Goal: Information Seeking & Learning: Learn about a topic

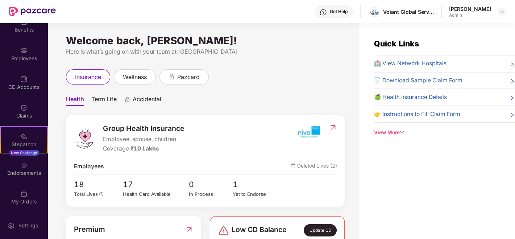
click at [103, 100] on span "Term Life" at bounding box center [103, 100] width 25 height 11
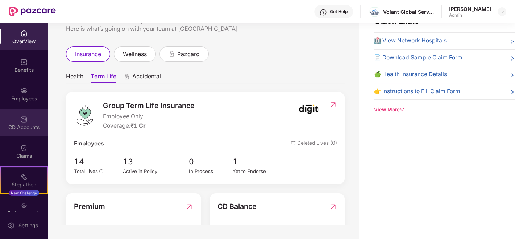
click at [16, 116] on div "CD Accounts" at bounding box center [24, 122] width 48 height 27
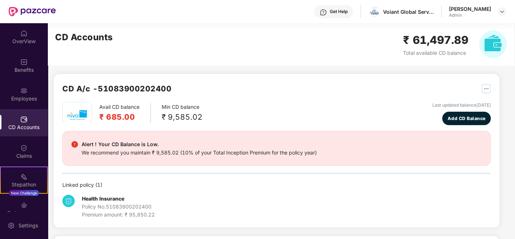
scroll to position [118, 0]
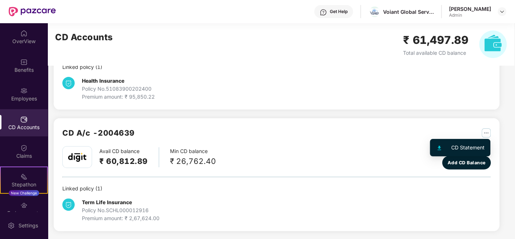
click at [484, 129] on img "button" at bounding box center [486, 132] width 9 height 9
click at [458, 145] on div "CD Statement" at bounding box center [467, 147] width 33 height 8
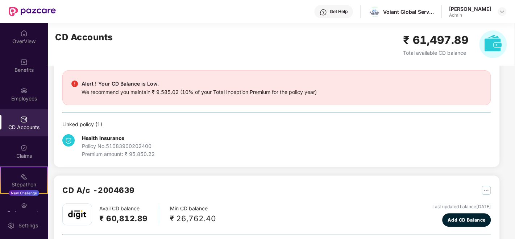
scroll to position [0, 0]
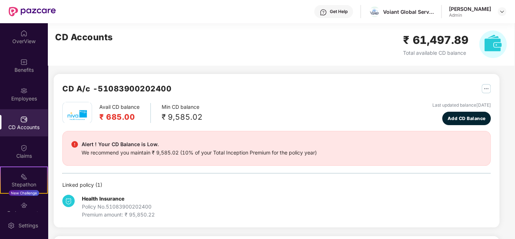
click at [484, 85] on img "button" at bounding box center [486, 88] width 9 height 9
click at [352, 74] on div "CD A/c - 51083900202400 Avail CD balance ₹ 685.00 Min CD balance ₹ 9,585.02 Las…" at bounding box center [277, 150] width 446 height 153
click at [20, 147] on img at bounding box center [23, 147] width 7 height 7
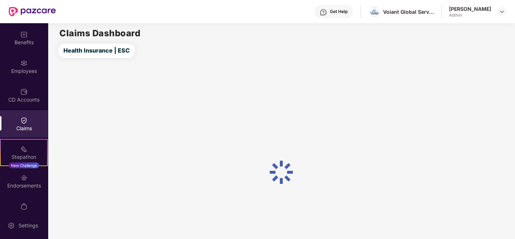
scroll to position [40, 0]
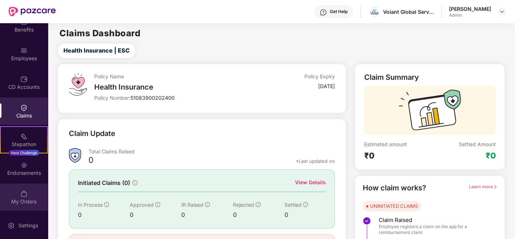
click at [24, 194] on img at bounding box center [23, 193] width 7 height 7
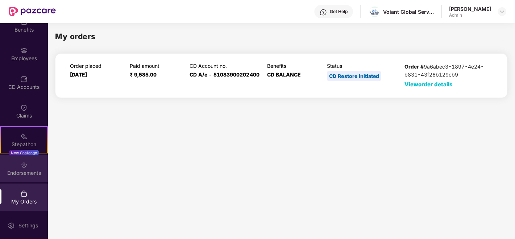
click at [25, 169] on div "Endorsements" at bounding box center [24, 172] width 48 height 7
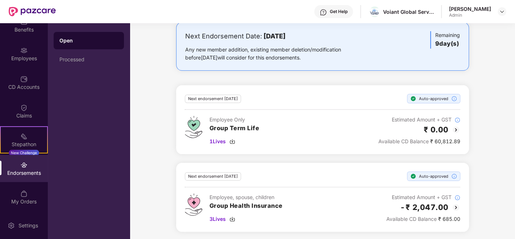
scroll to position [41, 0]
click at [456, 207] on img at bounding box center [456, 207] width 9 height 9
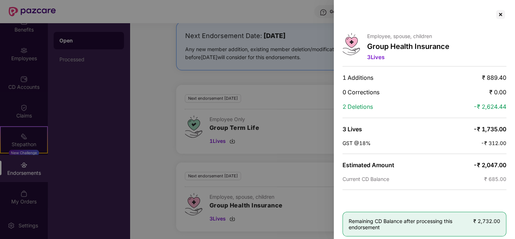
click at [279, 170] on div at bounding box center [257, 119] width 515 height 239
click at [215, 217] on div at bounding box center [257, 119] width 515 height 239
click at [499, 12] on div at bounding box center [501, 15] width 12 height 12
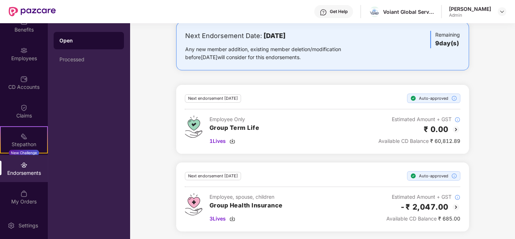
click at [455, 130] on img at bounding box center [456, 129] width 9 height 9
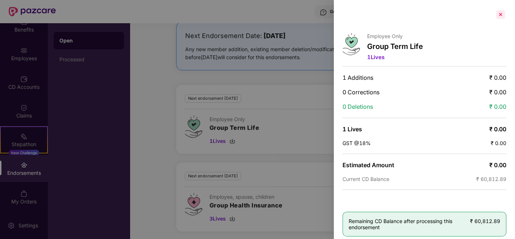
click at [497, 11] on div at bounding box center [501, 15] width 12 height 12
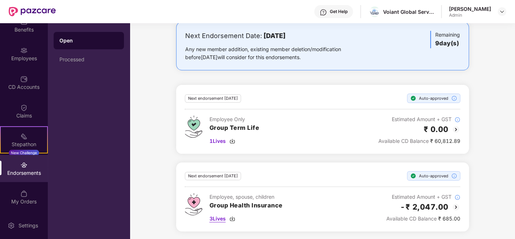
click at [228, 218] on div "3 Lives" at bounding box center [245, 219] width 73 height 8
click at [454, 207] on img at bounding box center [456, 207] width 9 height 9
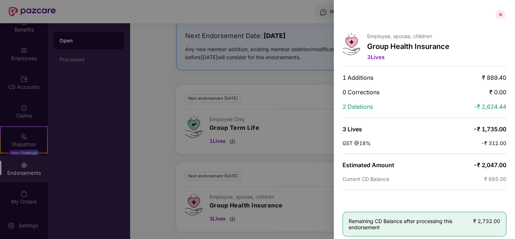
click at [499, 10] on div at bounding box center [501, 15] width 12 height 12
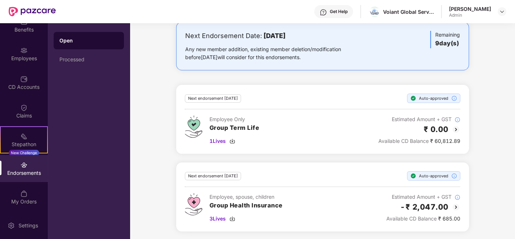
click at [455, 129] on img at bounding box center [456, 129] width 9 height 9
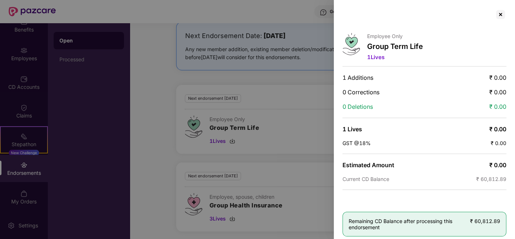
scroll to position [4, 0]
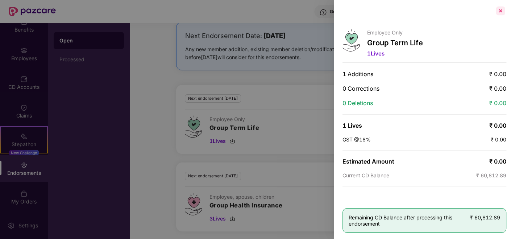
click at [498, 12] on div at bounding box center [501, 11] width 12 height 12
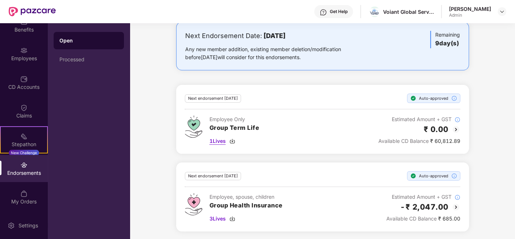
click at [217, 143] on span "1 Lives" at bounding box center [217, 141] width 16 height 8
click at [503, 118] on div "Next Endorsement Date: [DATE] Any new member addition, existing member deletion…" at bounding box center [322, 131] width 385 height 218
click at [70, 57] on div "Processed" at bounding box center [88, 60] width 59 height 6
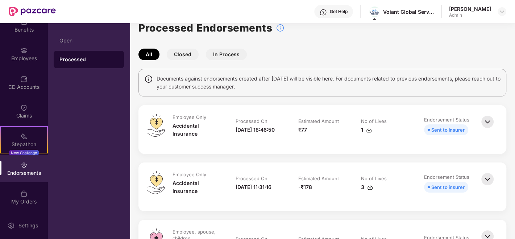
scroll to position [0, 0]
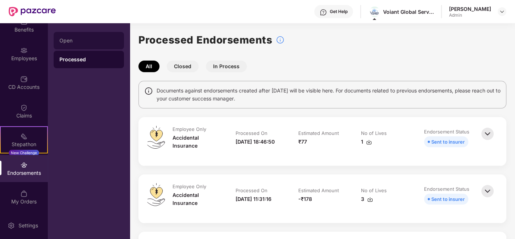
click at [79, 42] on div "Open" at bounding box center [88, 41] width 59 height 6
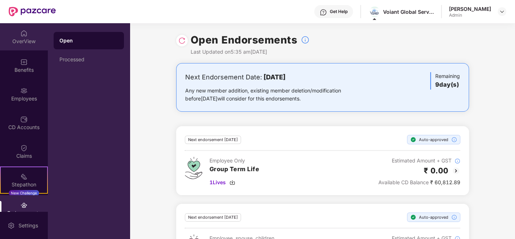
click at [19, 45] on div "OverView" at bounding box center [24, 36] width 48 height 27
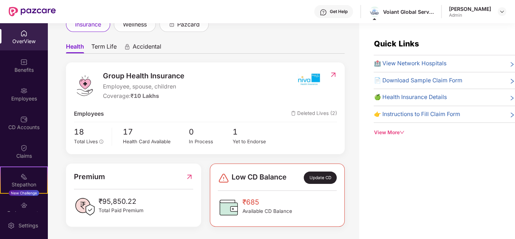
scroll to position [23, 0]
